Goal: Information Seeking & Learning: Learn about a topic

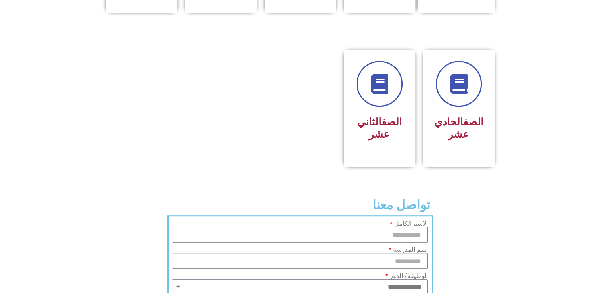
scroll to position [441, 0]
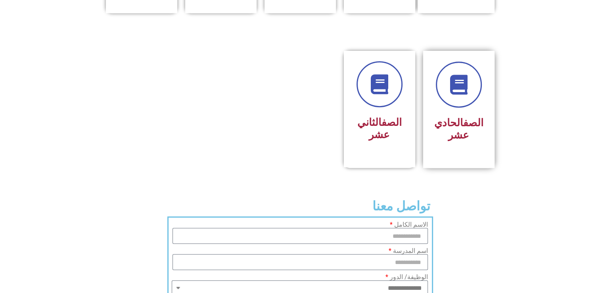
click at [475, 117] on link "الصف" at bounding box center [473, 123] width 20 height 12
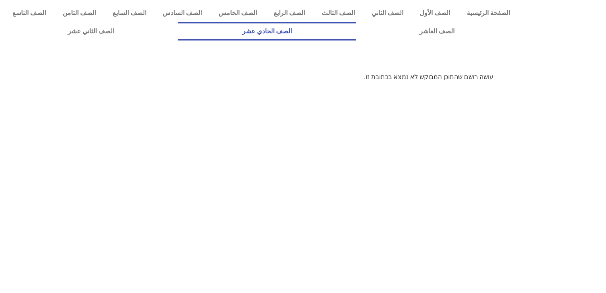
click at [355, 27] on link "الصف الحادي عشر" at bounding box center [266, 31] width 177 height 18
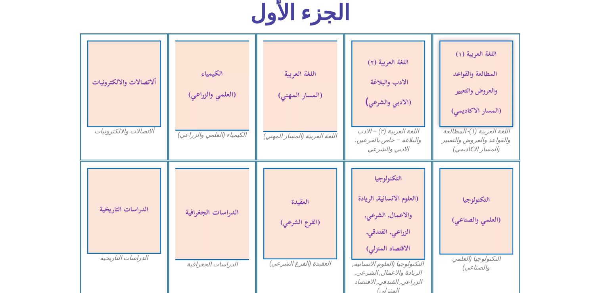
scroll to position [241, 0]
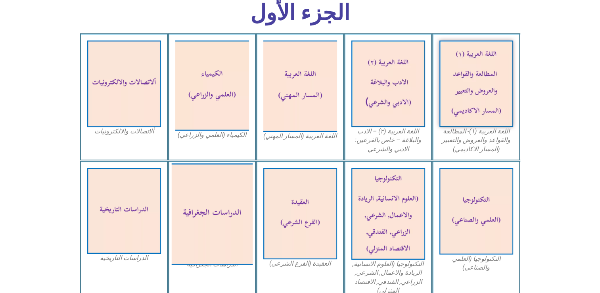
click at [214, 234] on img at bounding box center [211, 214] width 81 height 102
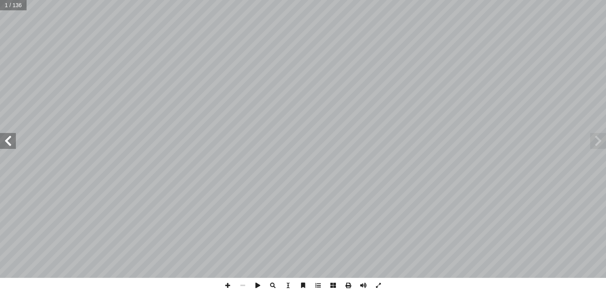
click at [8, 134] on span at bounding box center [8, 141] width 16 height 16
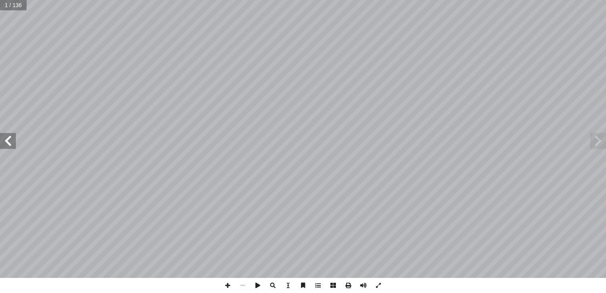
click at [8, 134] on span at bounding box center [8, 141] width 16 height 16
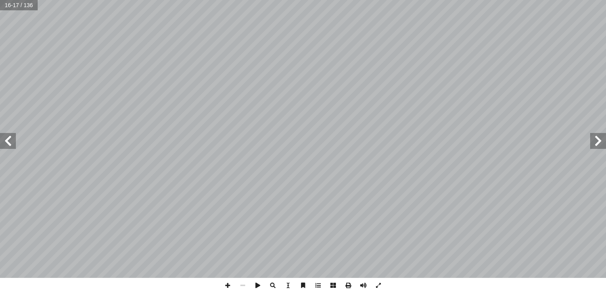
click at [11, 137] on span at bounding box center [8, 141] width 16 height 16
click at [601, 142] on span at bounding box center [598, 141] width 16 height 16
click at [14, 142] on span at bounding box center [8, 141] width 16 height 16
click at [10, 134] on span at bounding box center [8, 141] width 16 height 16
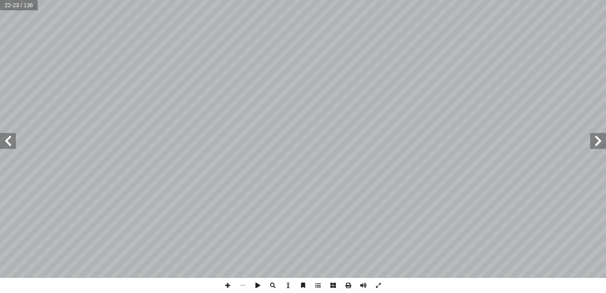
click at [0, 146] on span at bounding box center [8, 141] width 16 height 16
click at [594, 147] on span at bounding box center [598, 141] width 16 height 16
